Goal: Transaction & Acquisition: Obtain resource

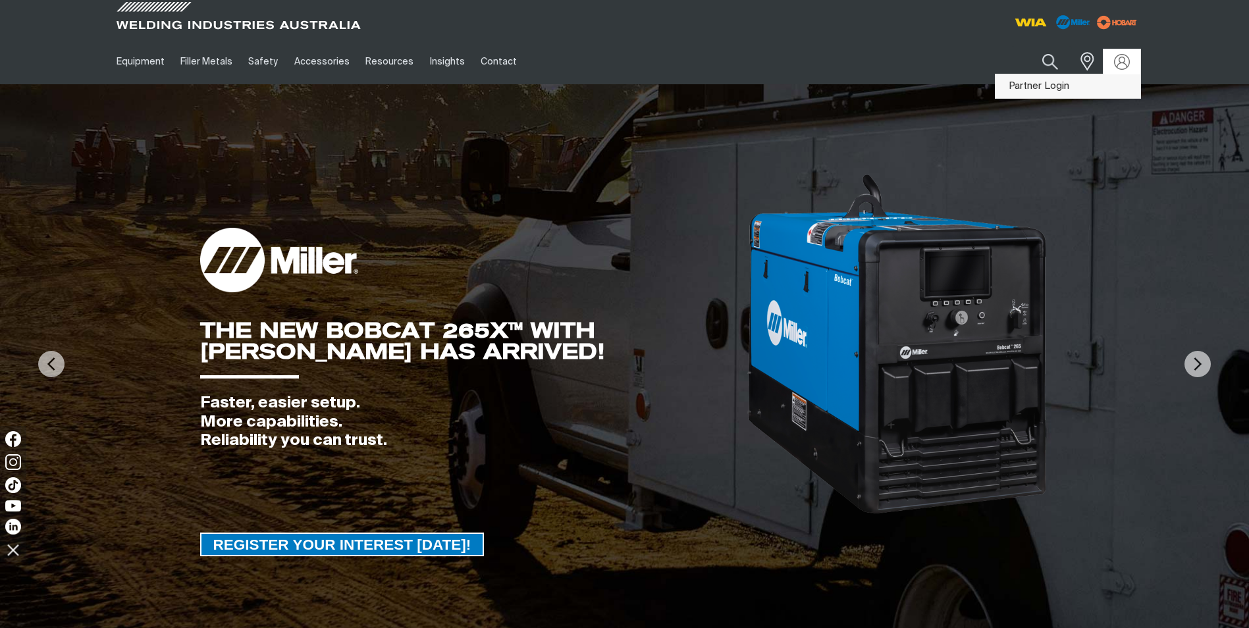
click at [1074, 87] on link "Partner Login" at bounding box center [1068, 86] width 145 height 24
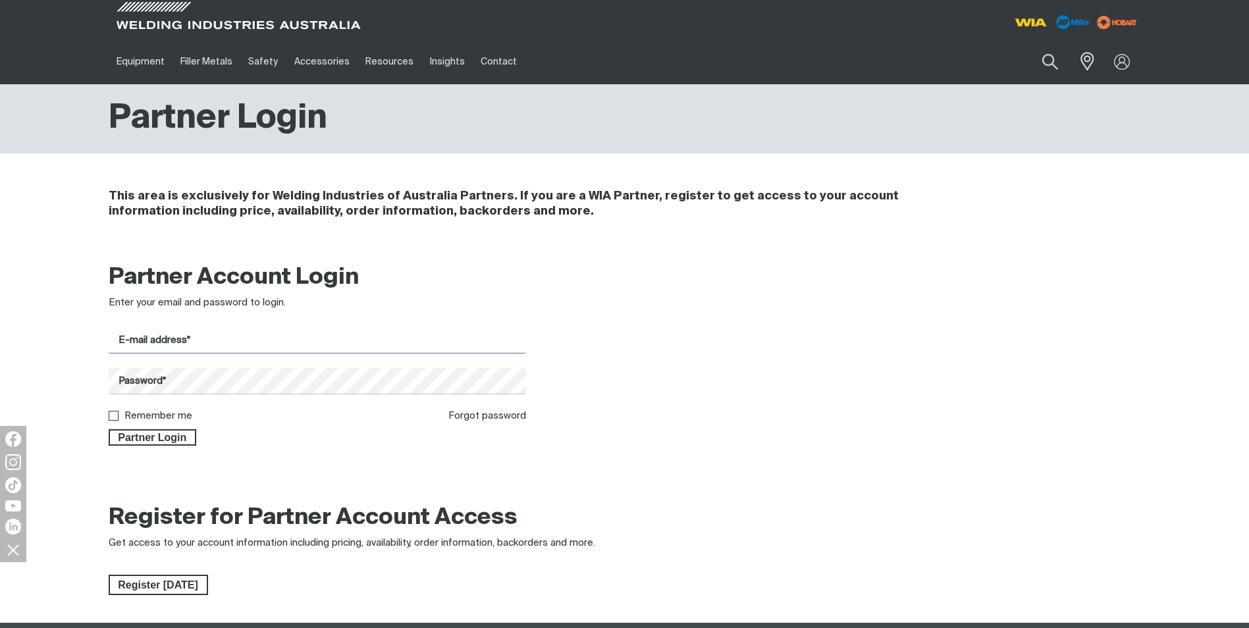
type input "[EMAIL_ADDRESS][DOMAIN_NAME]"
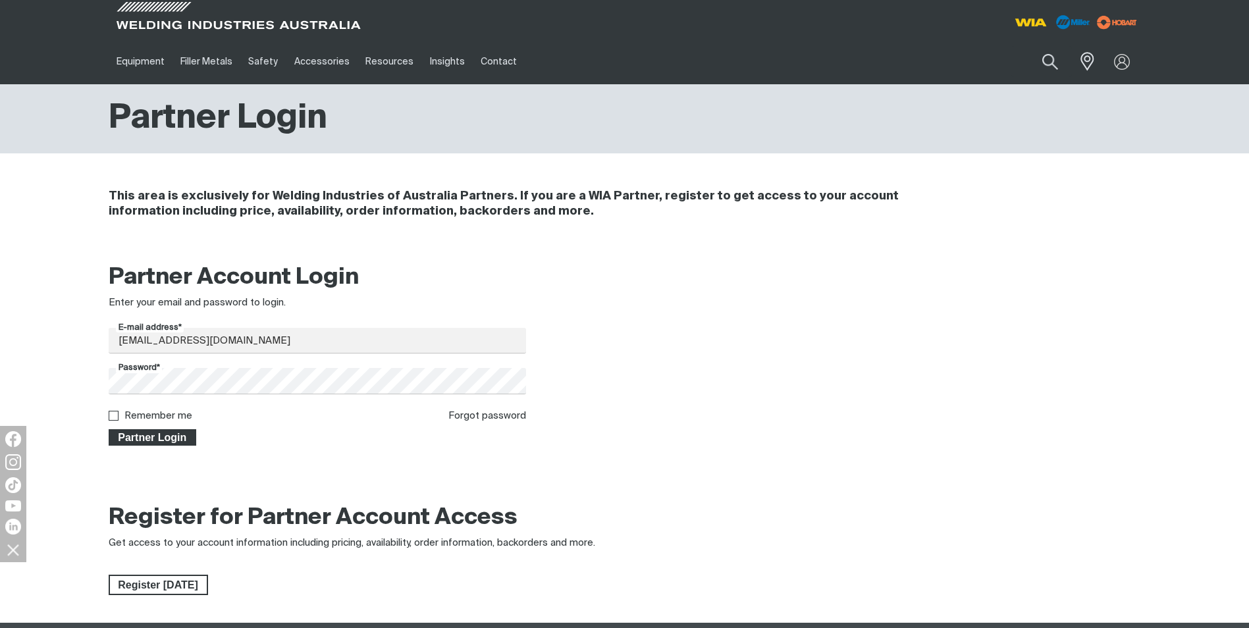
click at [156, 435] on span "Partner Login" at bounding box center [153, 437] width 86 height 17
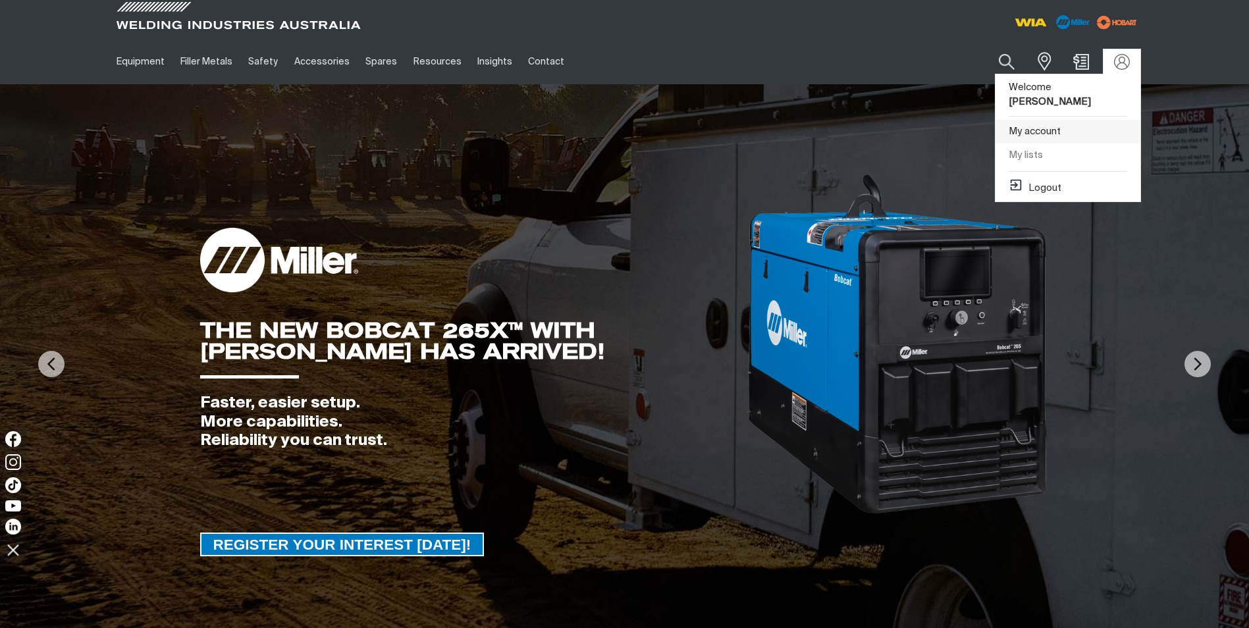
click at [1070, 120] on link "My account" at bounding box center [1068, 132] width 145 height 24
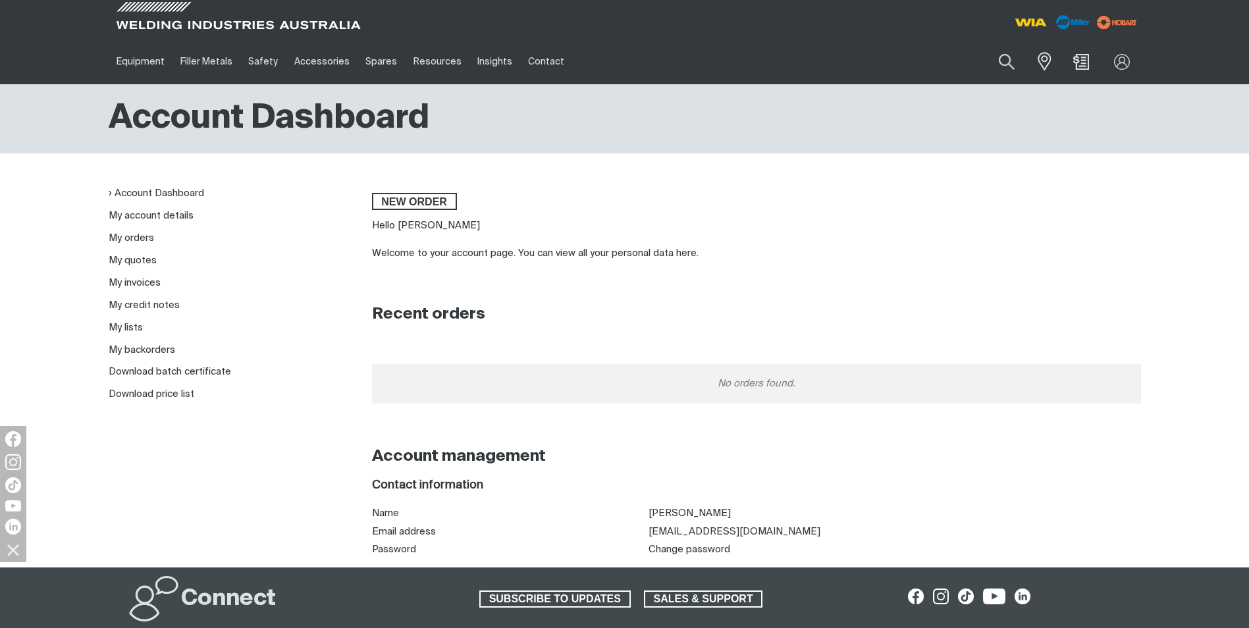
click at [158, 265] on li "My quotes" at bounding box center [230, 261] width 242 height 15
click at [141, 263] on link "My quotes" at bounding box center [133, 261] width 48 height 10
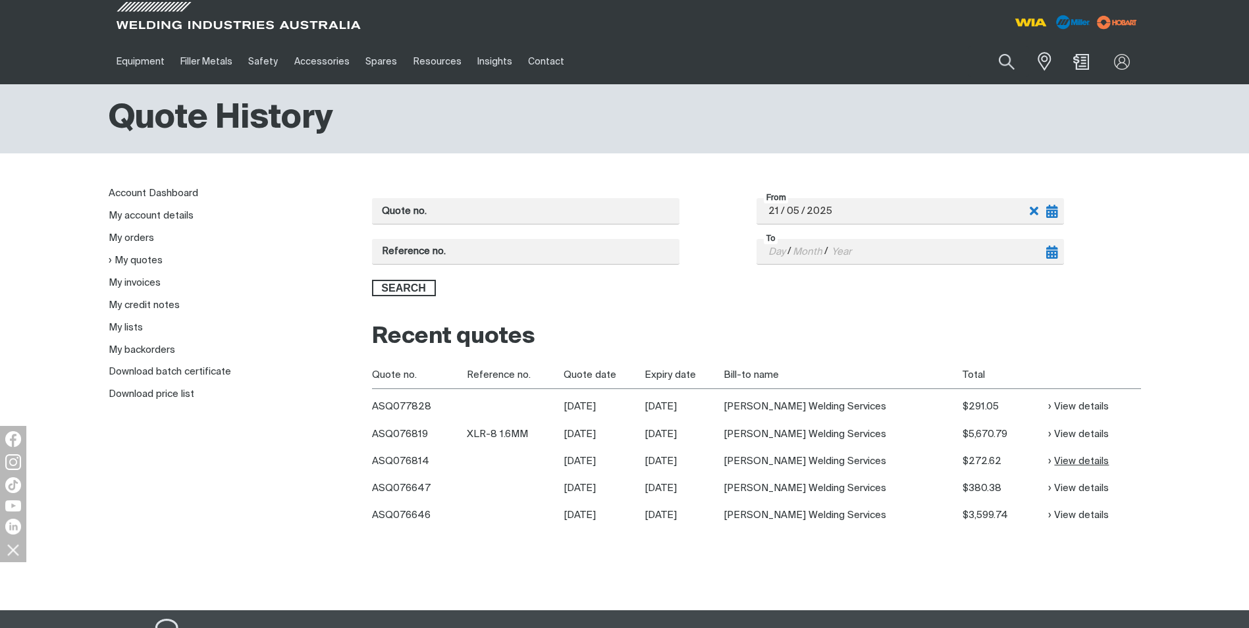
click at [1078, 458] on link "View details" at bounding box center [1079, 461] width 61 height 15
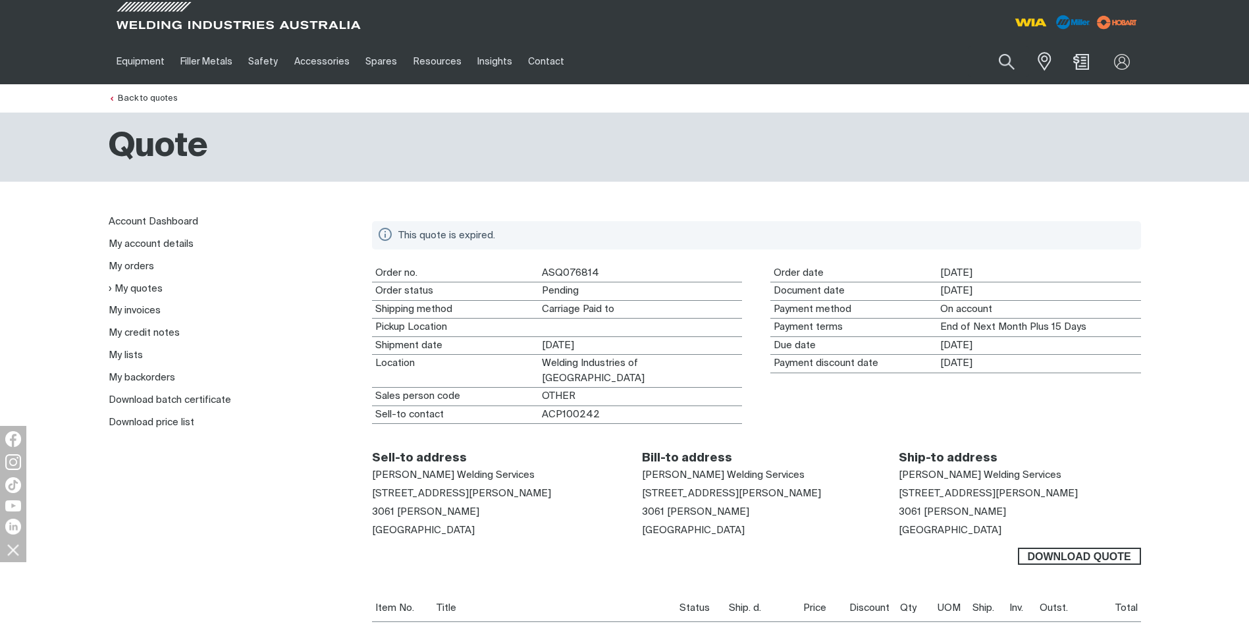
scroll to position [66, 0]
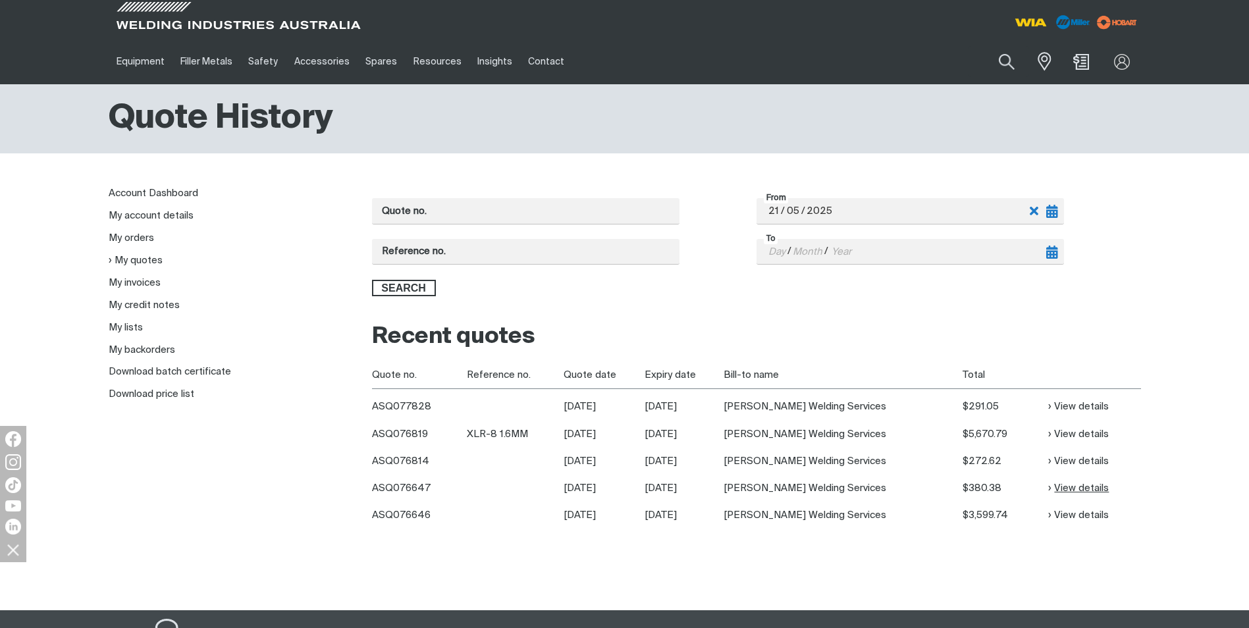
click at [1057, 491] on link "View details" at bounding box center [1079, 488] width 61 height 15
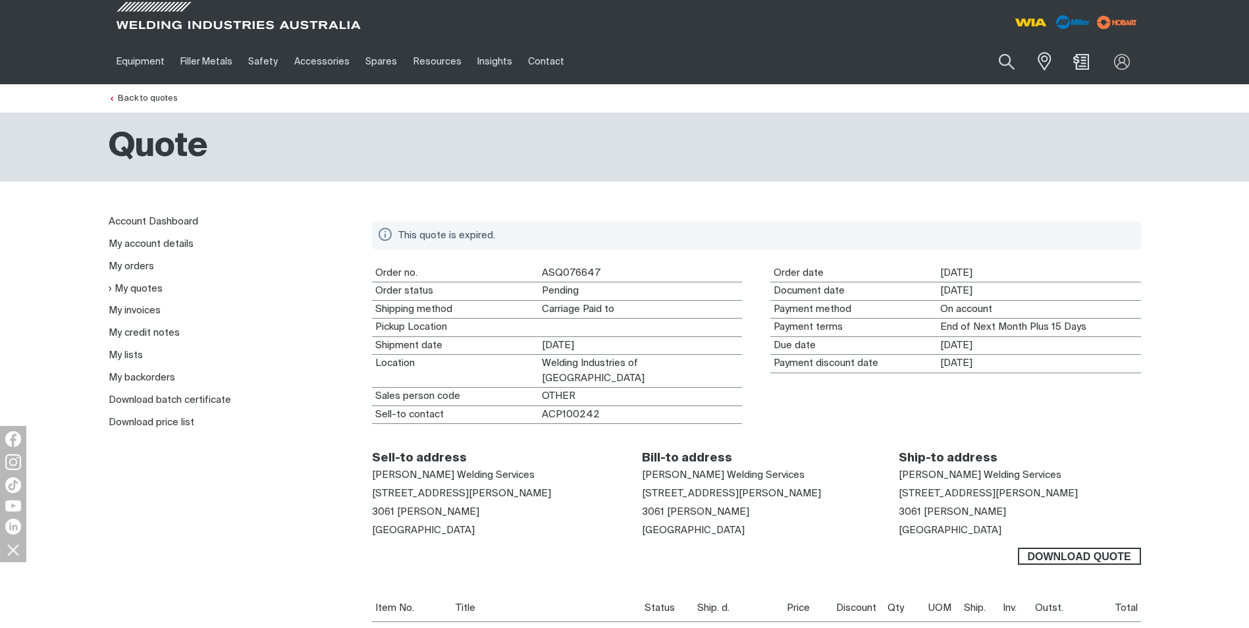
scroll to position [66, 0]
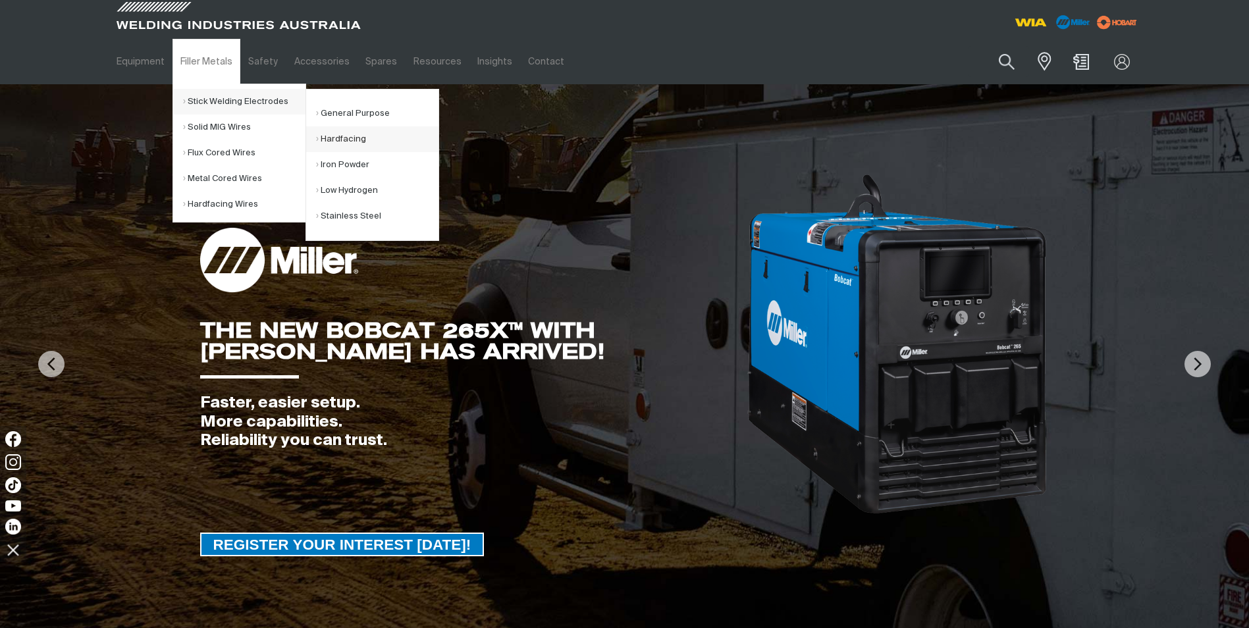
click at [338, 141] on link "Hardfacing" at bounding box center [377, 139] width 123 height 26
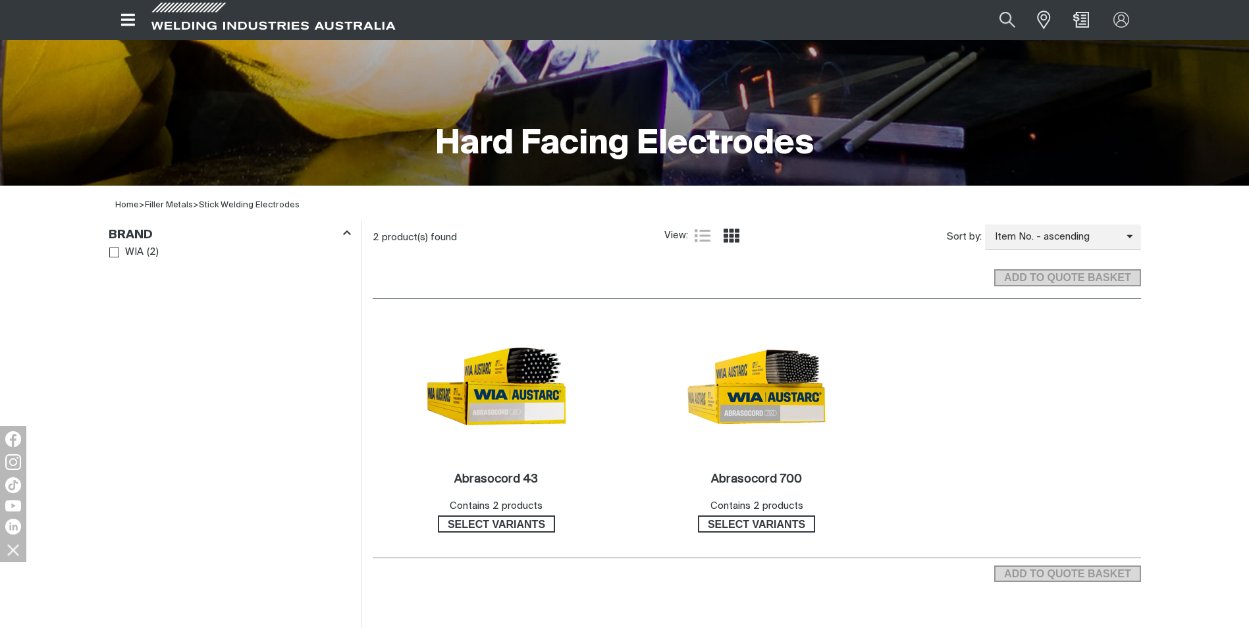
scroll to position [263, 0]
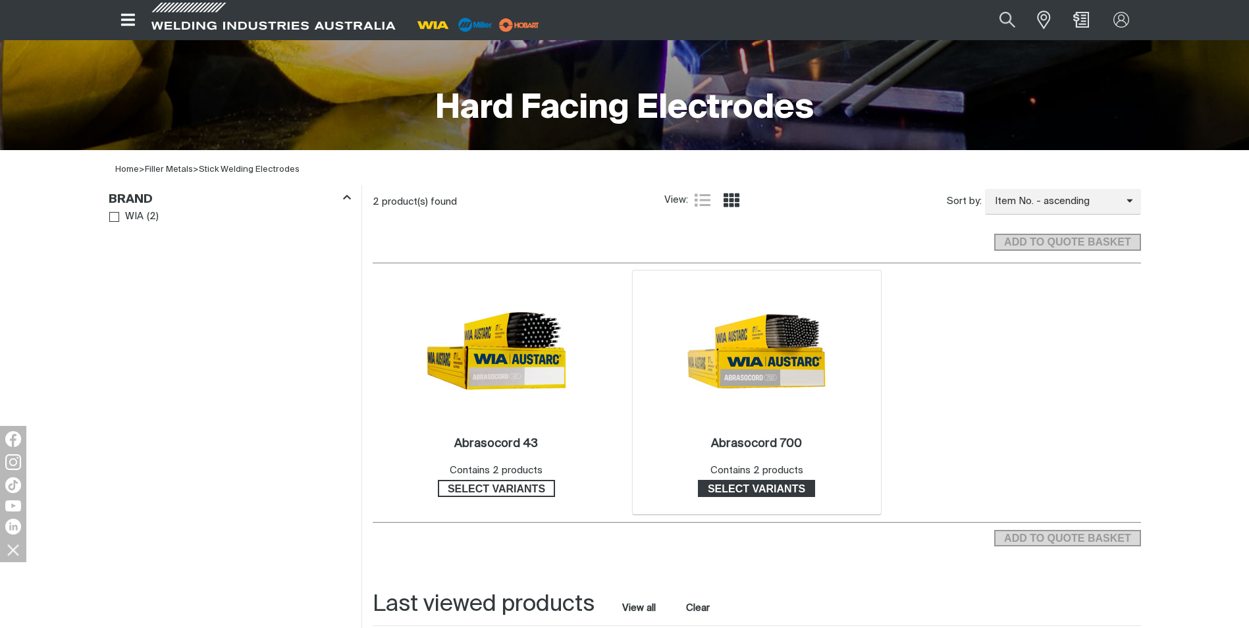
click at [754, 488] on span "Select variants" at bounding box center [756, 488] width 115 height 17
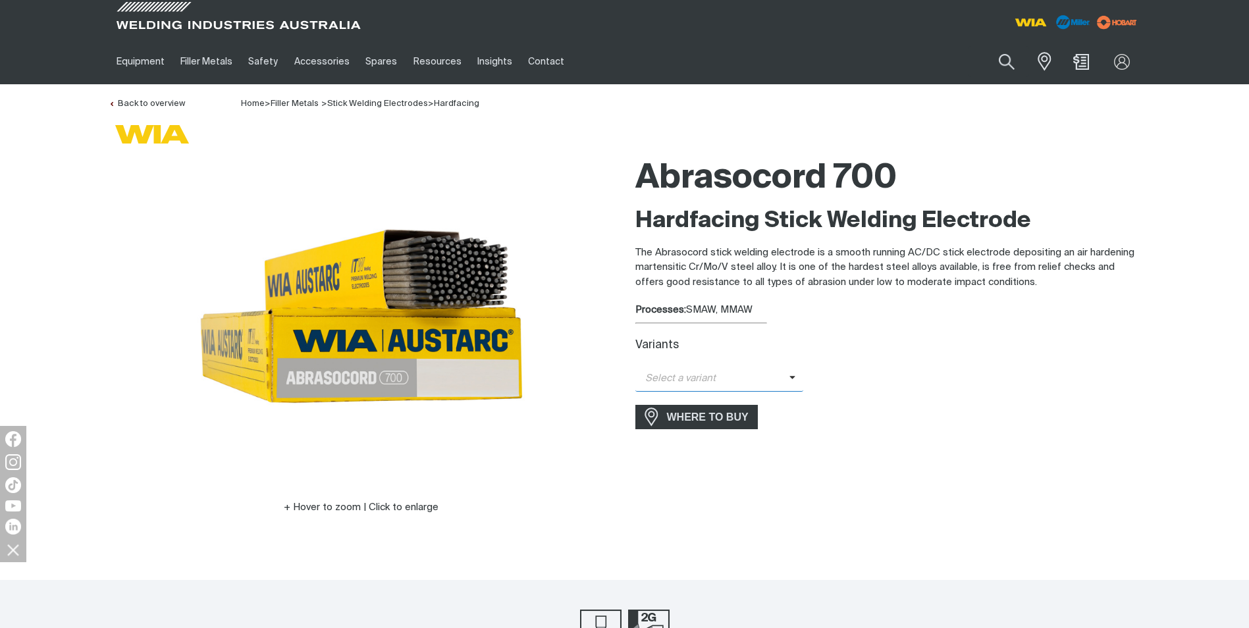
click at [792, 379] on icon at bounding box center [793, 378] width 7 height 10
click at [767, 398] on span "Abrasocord 700 - 3.2mm" at bounding box center [720, 402] width 169 height 20
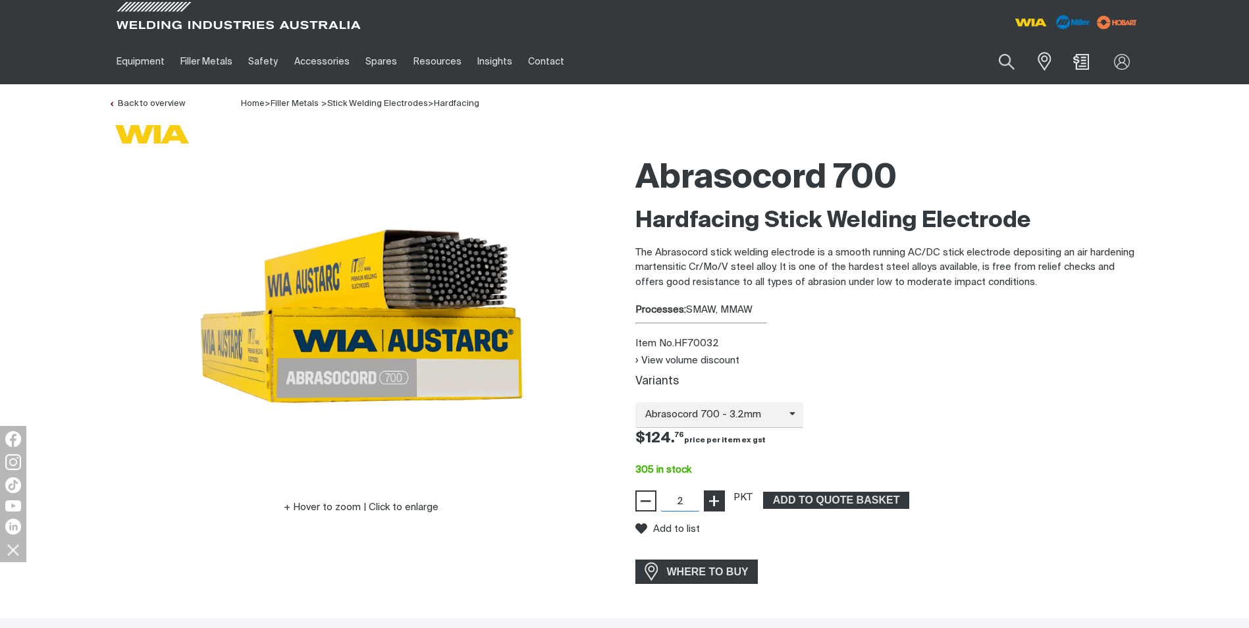
click at [719, 502] on span "+" at bounding box center [714, 501] width 13 height 22
type input "4"
click at [719, 502] on span "+" at bounding box center [714, 501] width 13 height 22
click at [820, 502] on span "ADD TO QUOTE BASKET" at bounding box center [837, 500] width 144 height 17
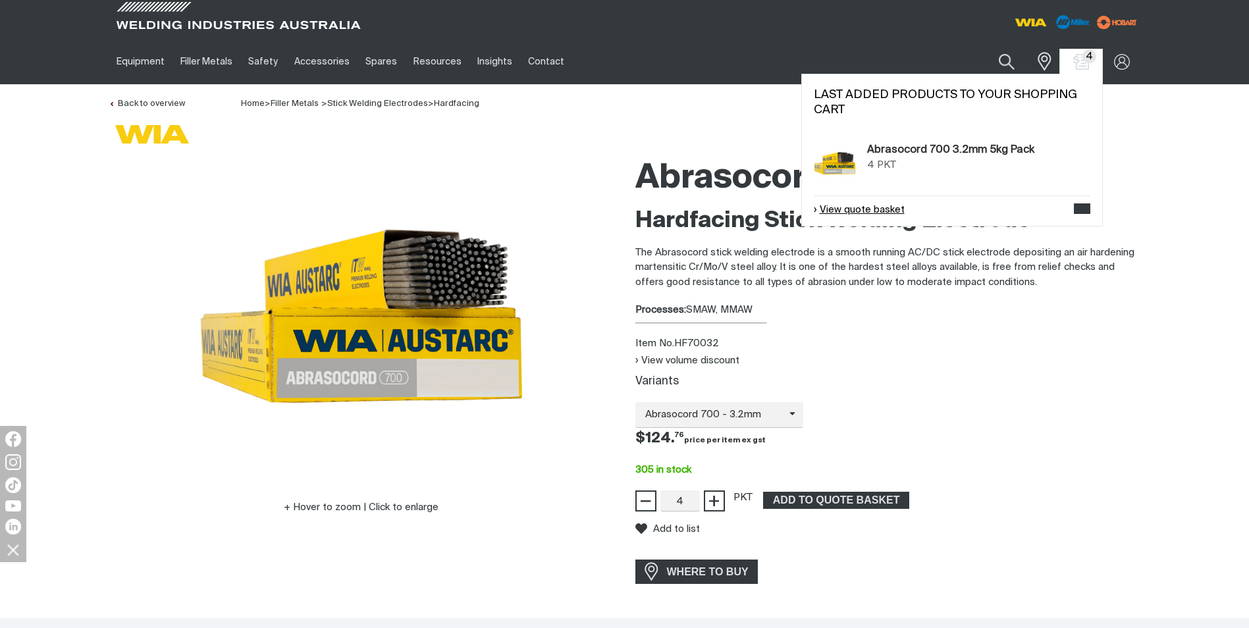
click at [894, 212] on link "View quote basket" at bounding box center [859, 210] width 91 height 15
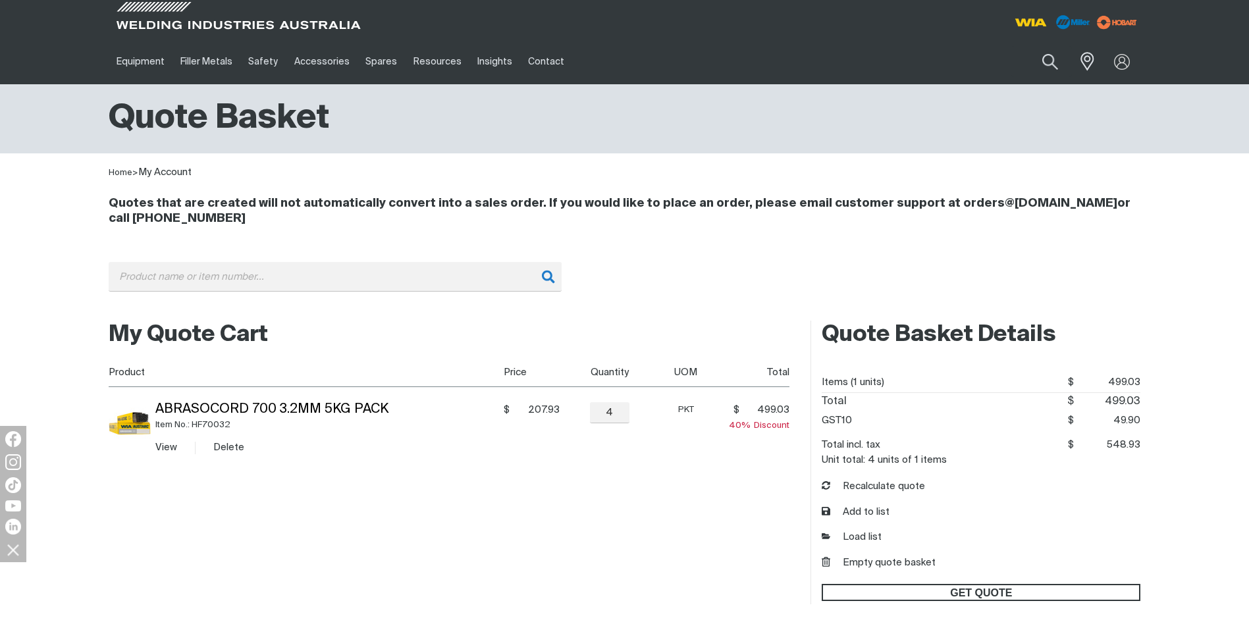
click at [916, 591] on span "GET QUOTE" at bounding box center [981, 592] width 316 height 17
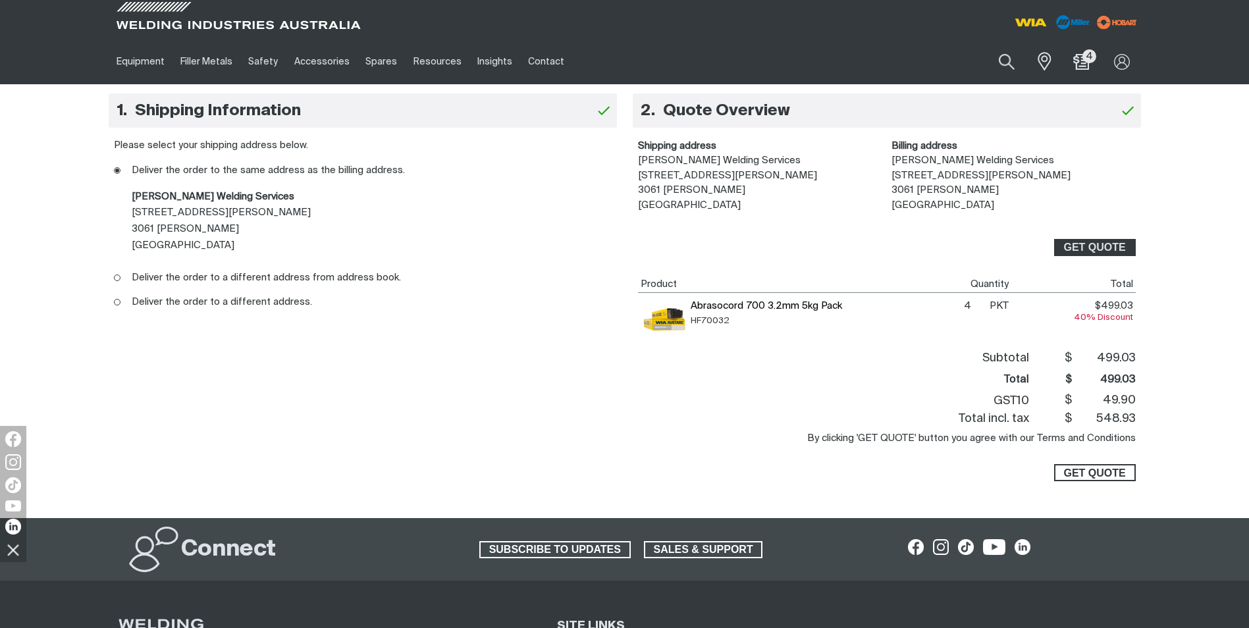
click at [1103, 468] on span "GET QUOTE" at bounding box center [1095, 472] width 62 height 17
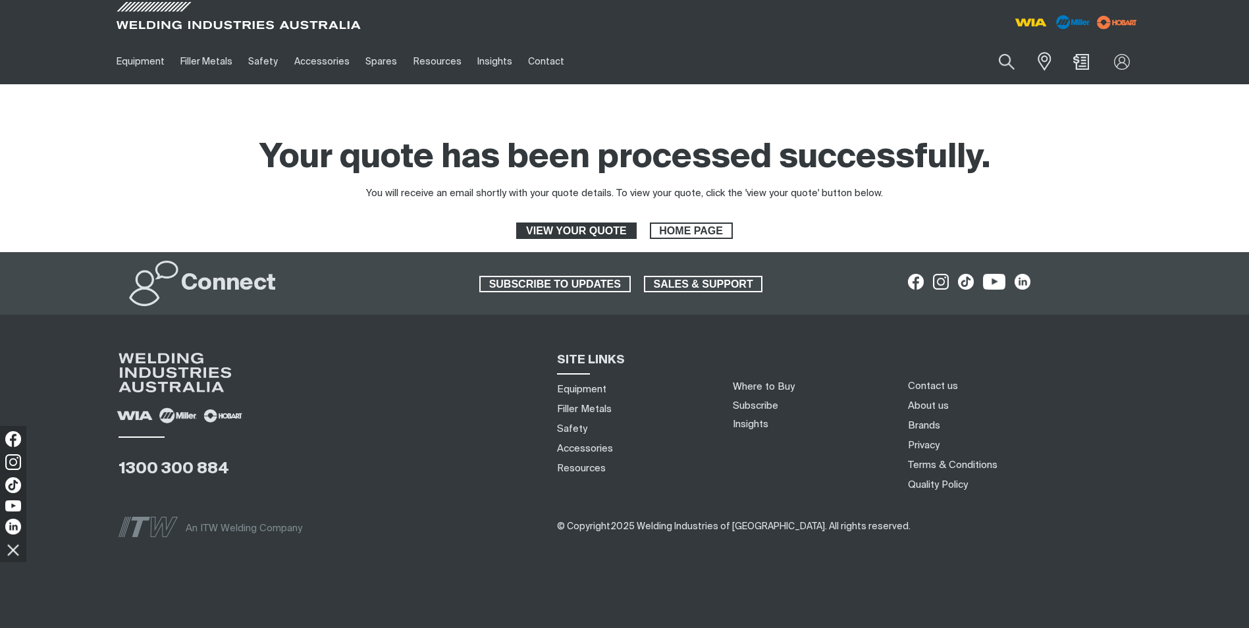
click at [591, 230] on span "VIEW YOUR QUOTE" at bounding box center [576, 231] width 117 height 17
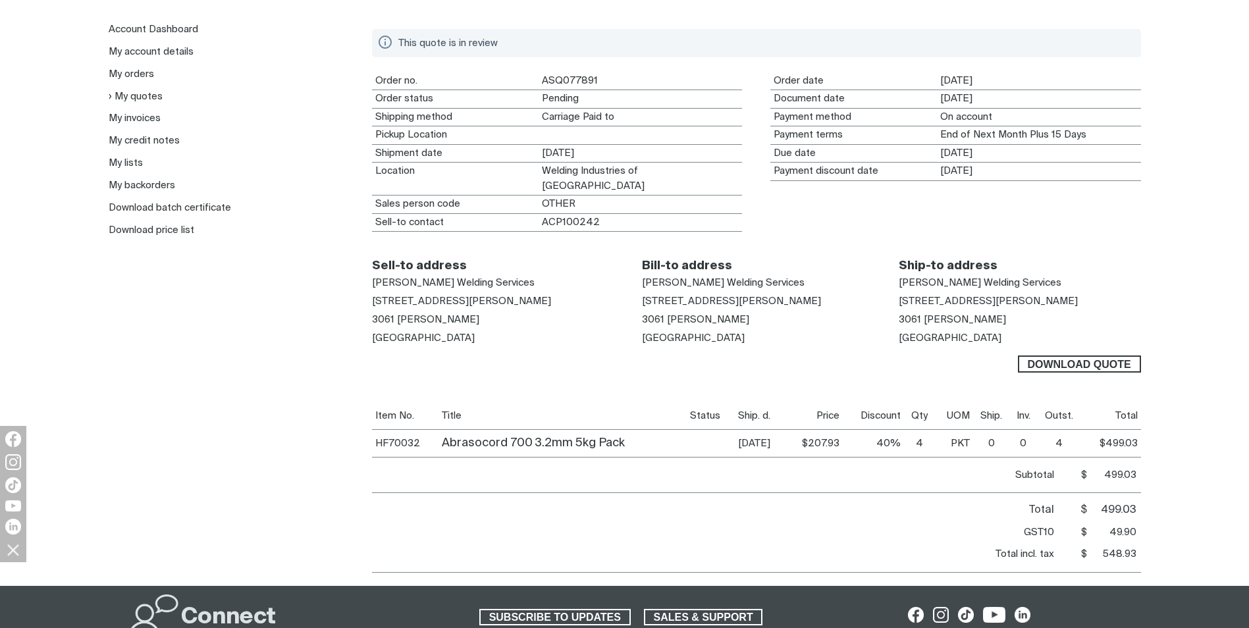
scroll to position [198, 0]
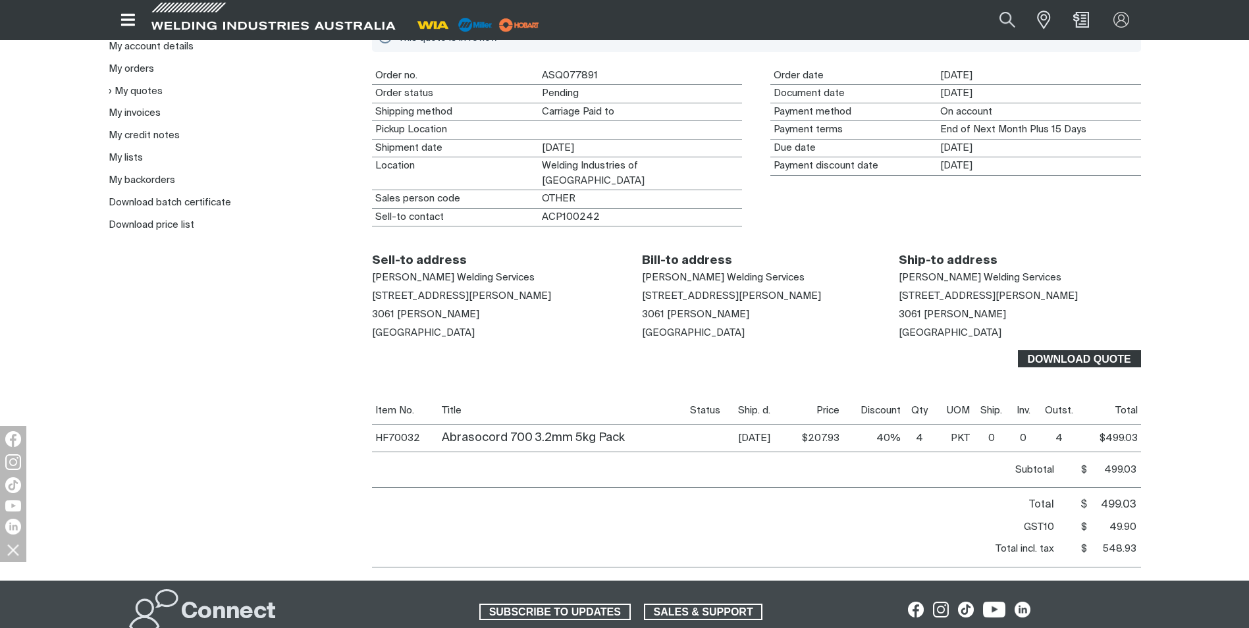
click at [1072, 350] on span "Download Quote" at bounding box center [1080, 358] width 121 height 17
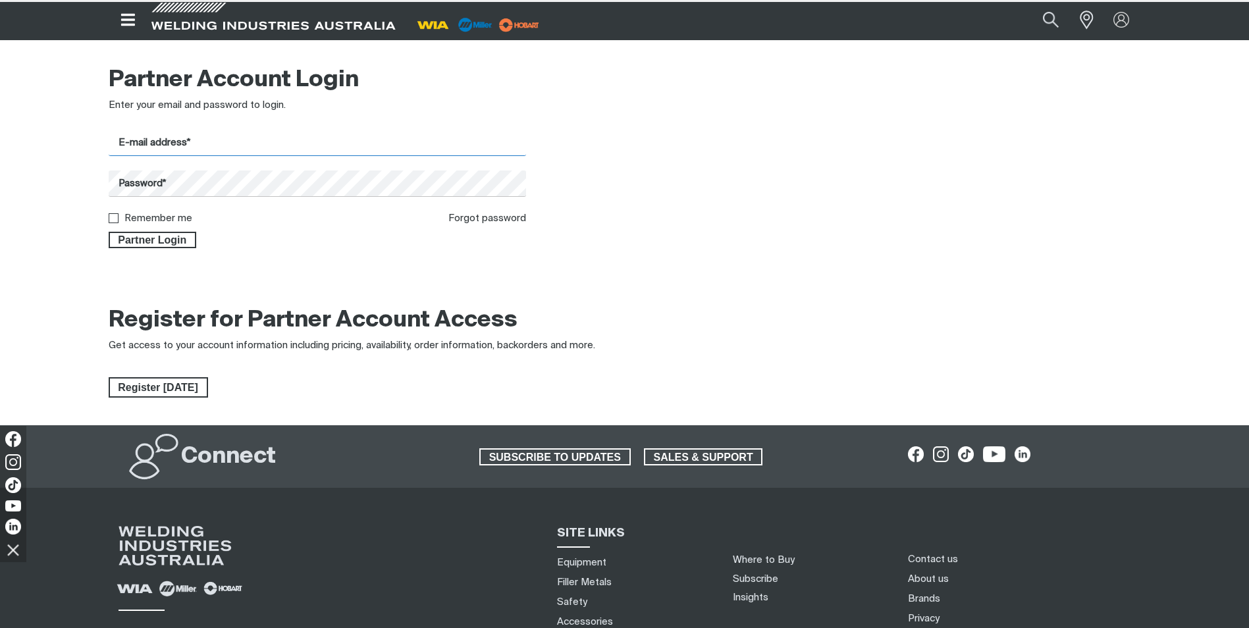
type input "[EMAIL_ADDRESS][DOMAIN_NAME]"
